Goal: Task Accomplishment & Management: Use online tool/utility

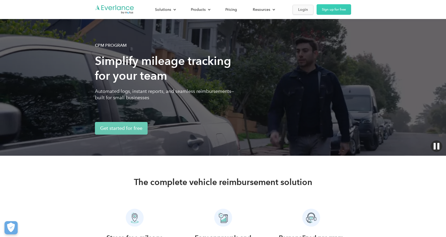
click at [303, 9] on div "Login" at bounding box center [303, 9] width 10 height 7
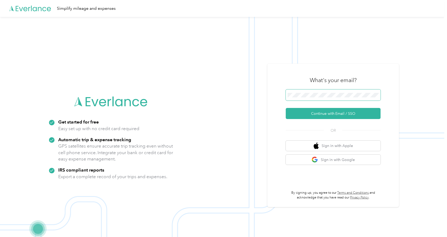
click at [306, 91] on span at bounding box center [333, 94] width 95 height 11
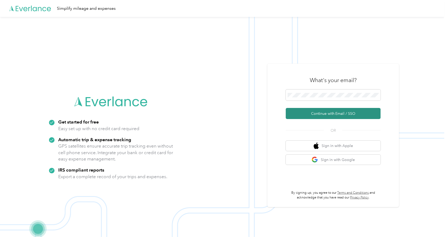
click at [326, 115] on button "Continue with Email / SSO" at bounding box center [333, 113] width 95 height 11
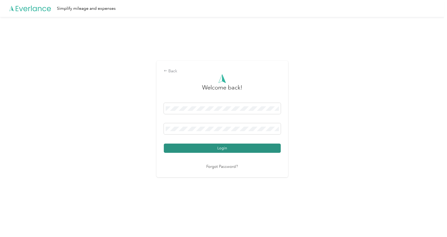
click at [226, 148] on button "Login" at bounding box center [222, 147] width 117 height 9
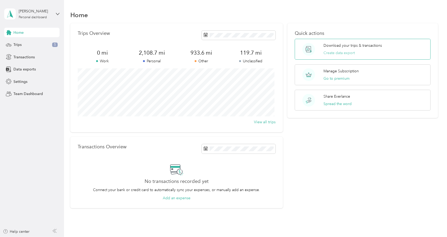
click at [339, 52] on button "Create data export" at bounding box center [339, 53] width 31 height 6
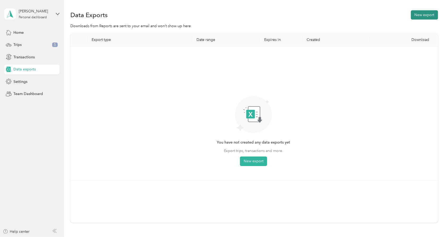
click at [425, 13] on button "New export" at bounding box center [424, 14] width 27 height 9
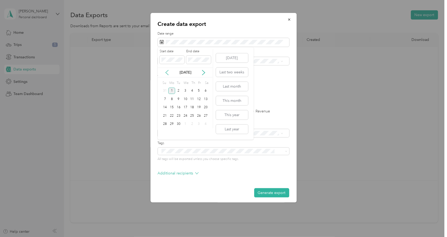
click at [167, 71] on icon at bounding box center [167, 72] width 3 height 5
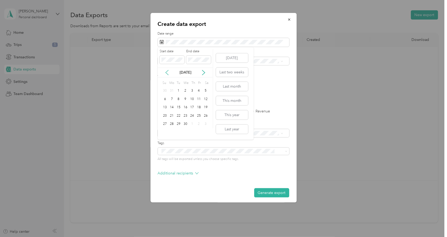
click at [167, 71] on icon at bounding box center [167, 72] width 3 height 5
click at [166, 71] on icon at bounding box center [167, 72] width 5 height 5
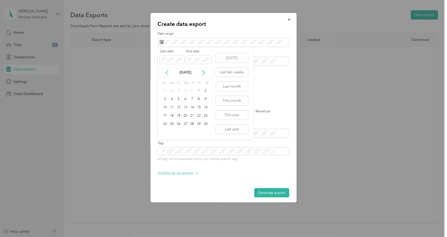
click at [166, 71] on icon at bounding box center [167, 72] width 5 height 5
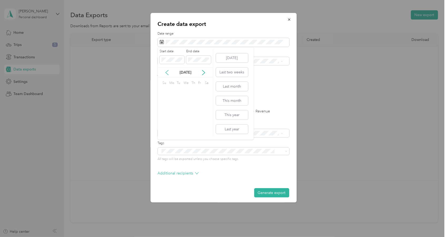
click at [166, 71] on icon at bounding box center [167, 72] width 5 height 5
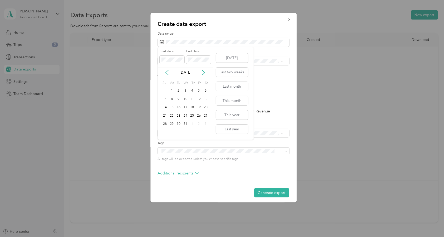
click at [166, 71] on icon at bounding box center [167, 72] width 5 height 5
click at [203, 71] on icon at bounding box center [203, 72] width 5 height 5
click at [203, 72] on icon at bounding box center [203, 72] width 5 height 5
click at [172, 90] on div "1" at bounding box center [171, 91] width 7 height 7
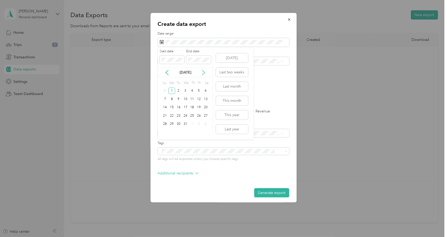
click at [204, 73] on icon at bounding box center [203, 72] width 5 height 5
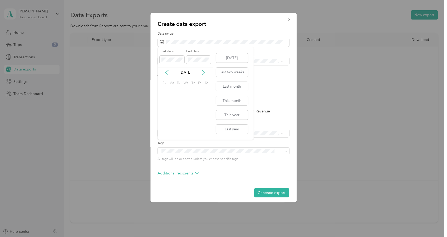
click at [203, 73] on icon at bounding box center [203, 72] width 5 height 5
click at [204, 73] on icon at bounding box center [203, 72] width 5 height 5
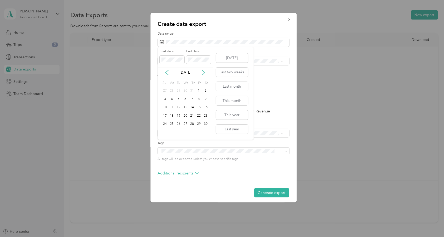
click at [204, 73] on icon at bounding box center [203, 72] width 5 height 5
click at [179, 125] on div "31" at bounding box center [178, 124] width 7 height 7
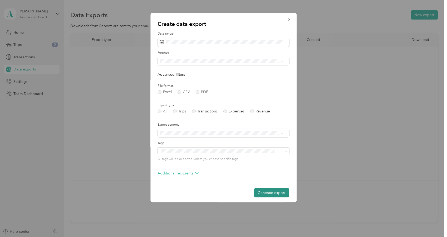
click at [263, 191] on button "Generate export" at bounding box center [271, 192] width 35 height 9
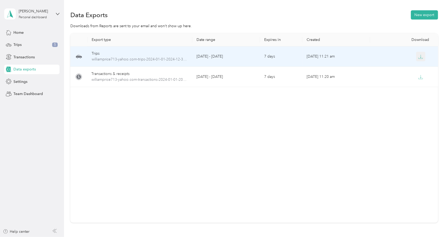
click at [421, 57] on icon "button" at bounding box center [422, 56] width 2 height 3
